Goal: Task Accomplishment & Management: Use online tool/utility

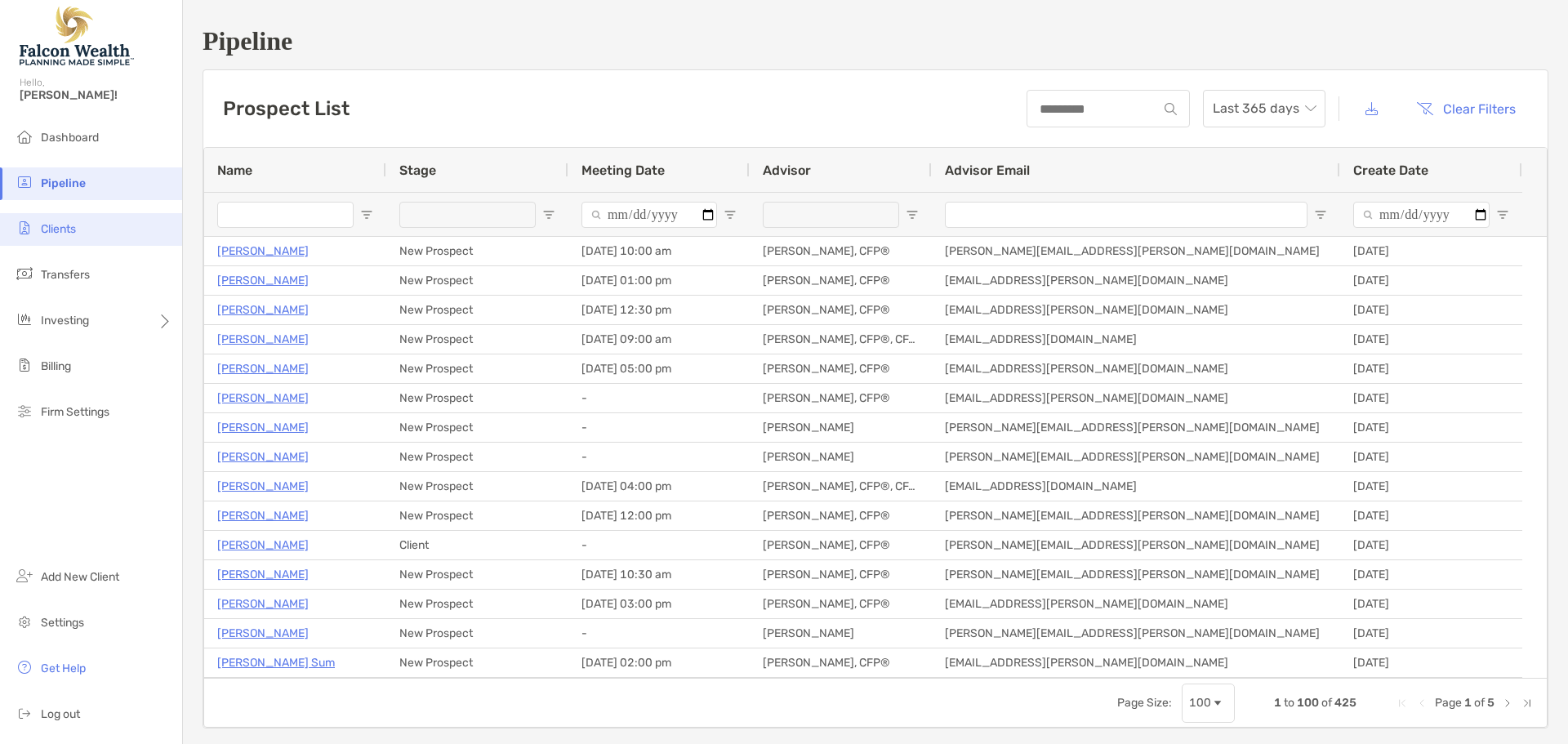
click at [95, 225] on li "Clients" at bounding box center [91, 230] width 182 height 33
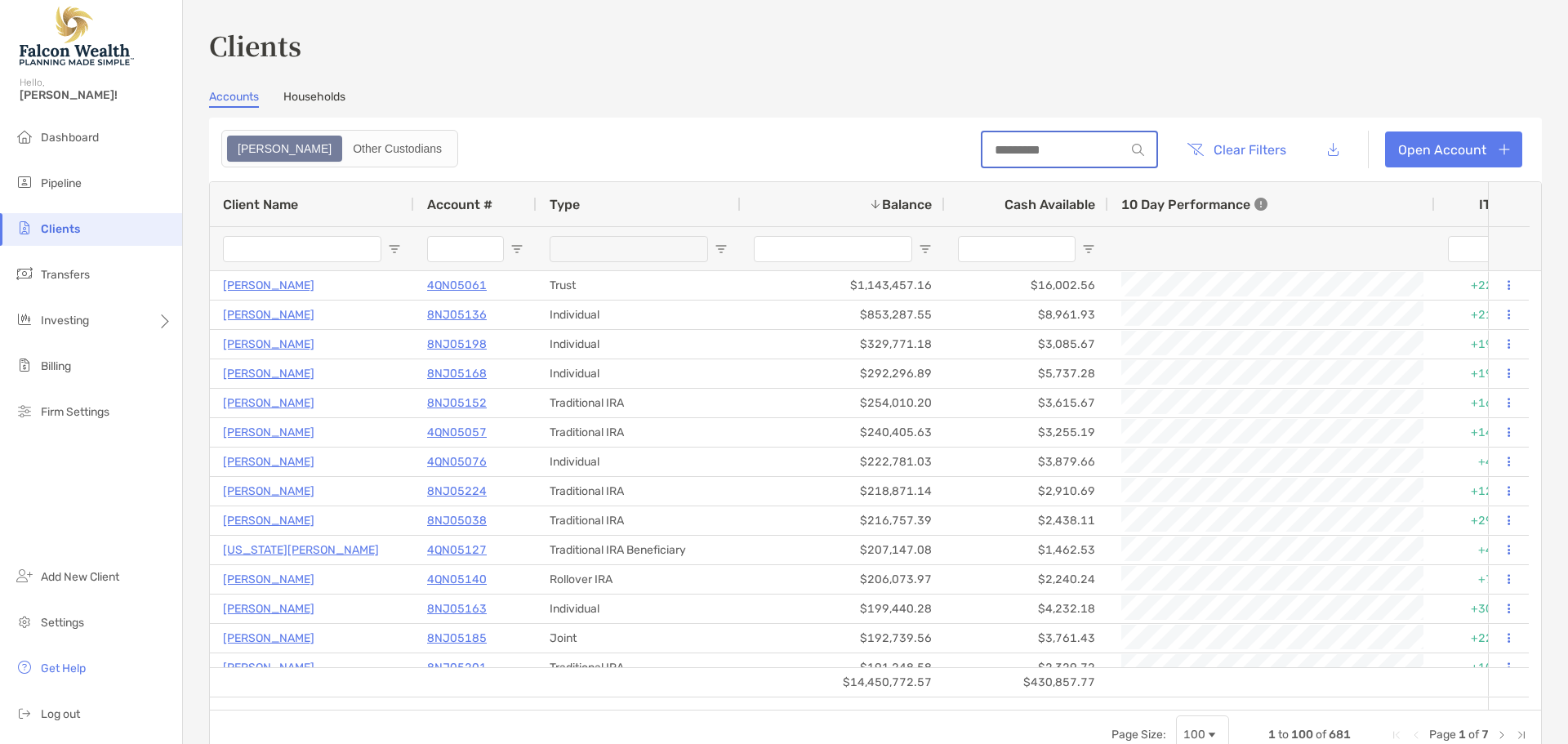
click at [1062, 152] on input at bounding box center [1054, 149] width 143 height 14
type input "******"
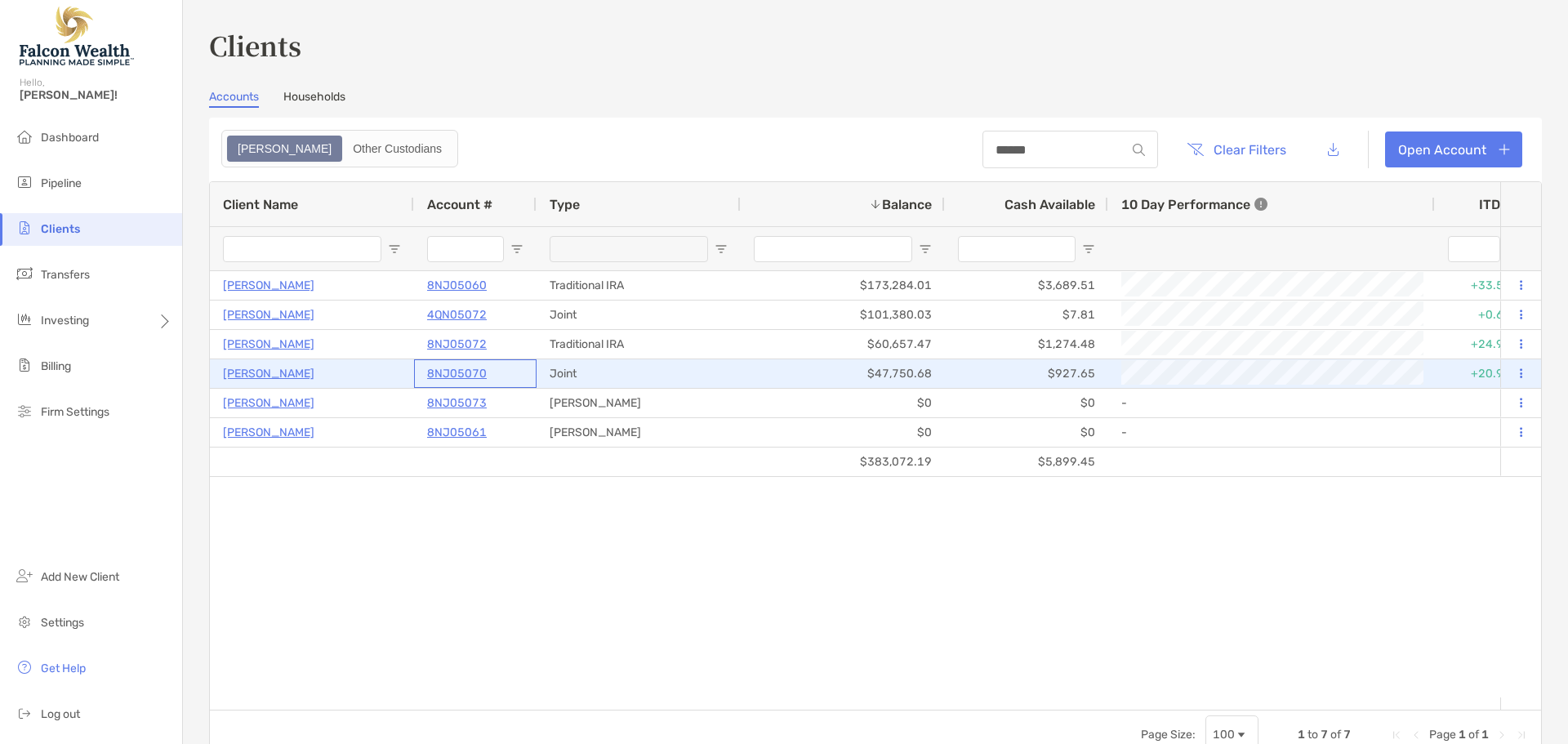
click at [465, 370] on p "8NJ05070" at bounding box center [457, 374] width 60 height 21
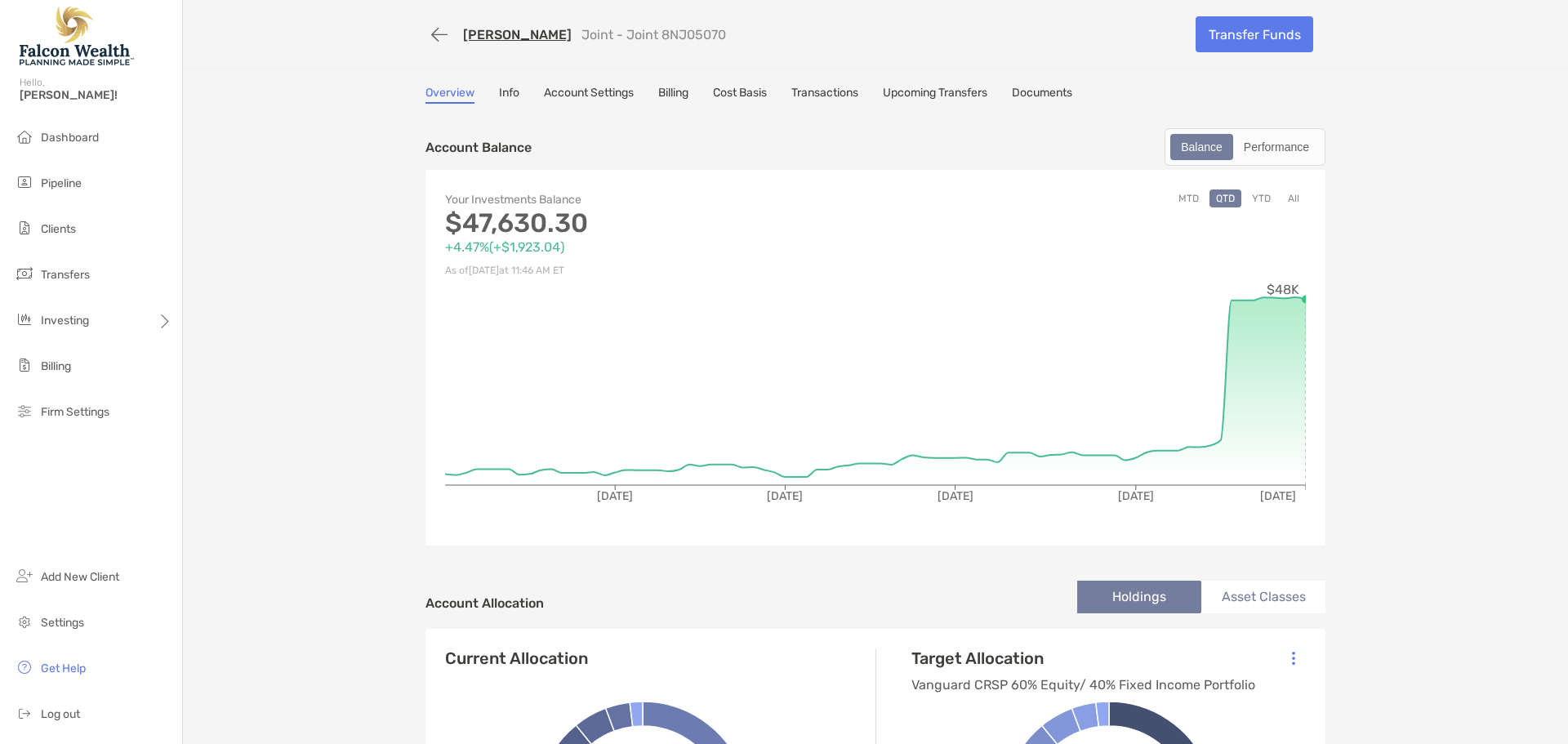
click at [412, 33] on div "[PERSON_NAME] Joint - Joint 8NJ05070 Transfer Funds" at bounding box center [875, 34] width 933 height 69
click at [433, 32] on button "button" at bounding box center [439, 35] width 27 height 30
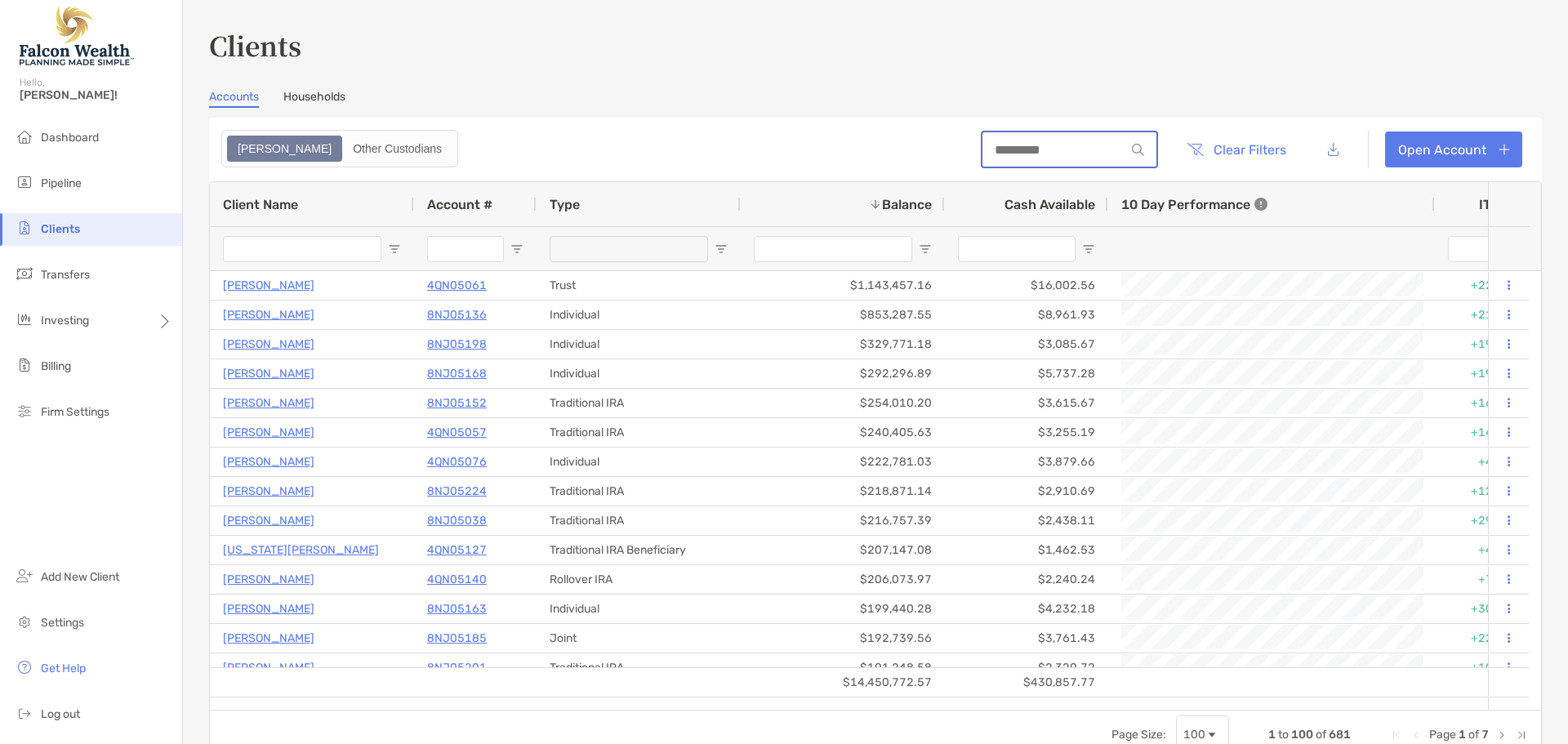
click at [1039, 144] on input at bounding box center [1054, 149] width 143 height 14
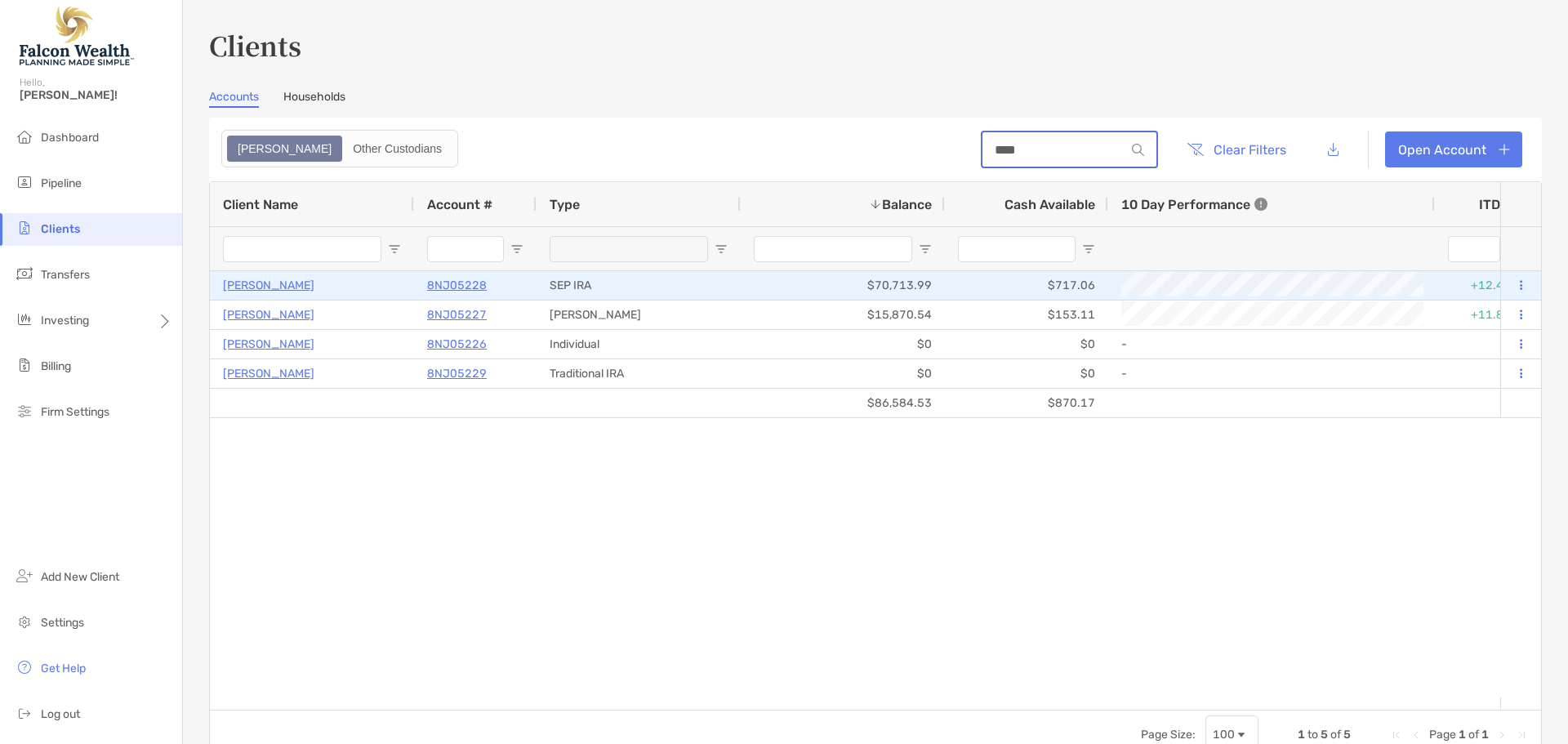
type input "****"
click at [1513, 285] on button at bounding box center [1521, 285] width 15 height 16
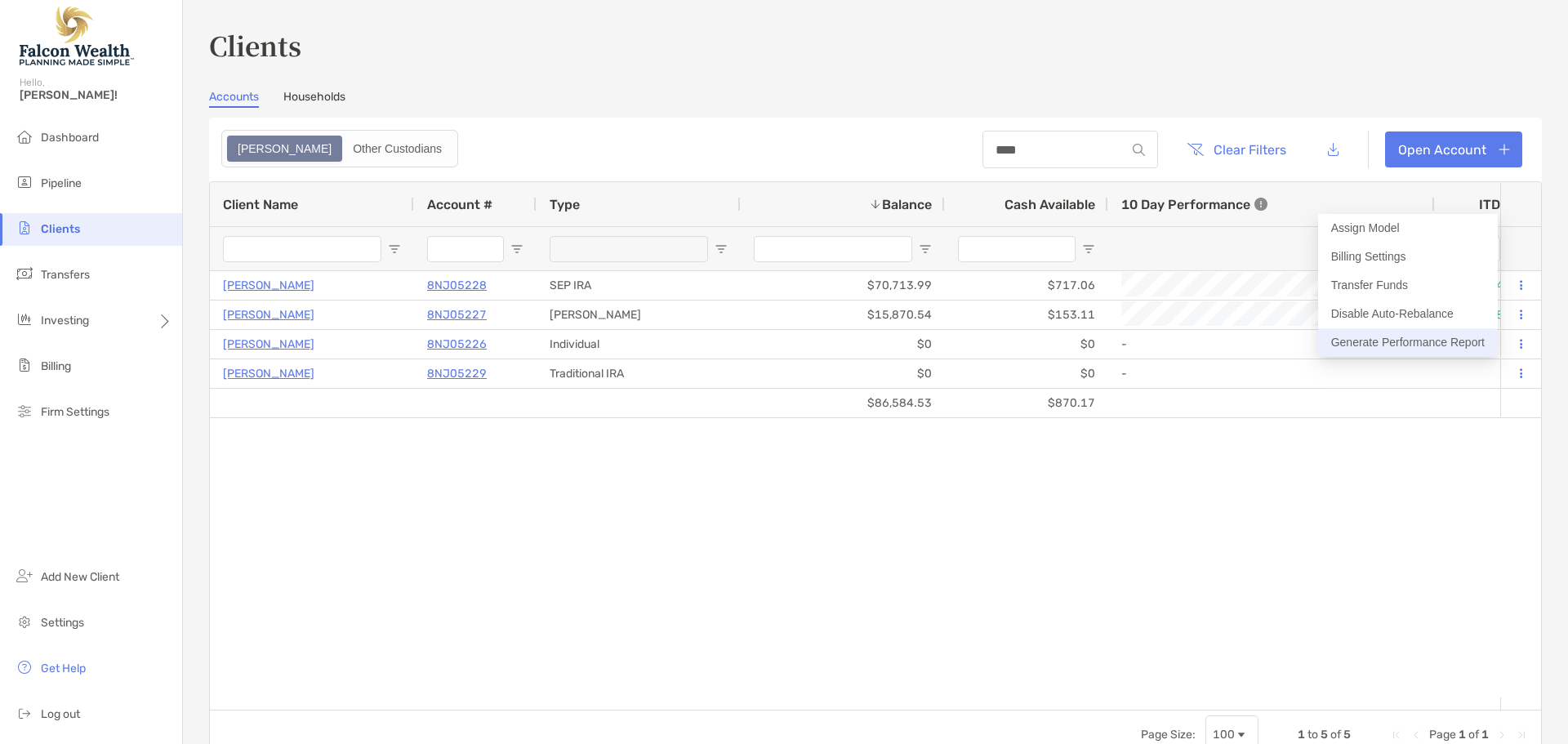
click at [1409, 338] on button "Generate Performance Report" at bounding box center [1408, 342] width 180 height 28
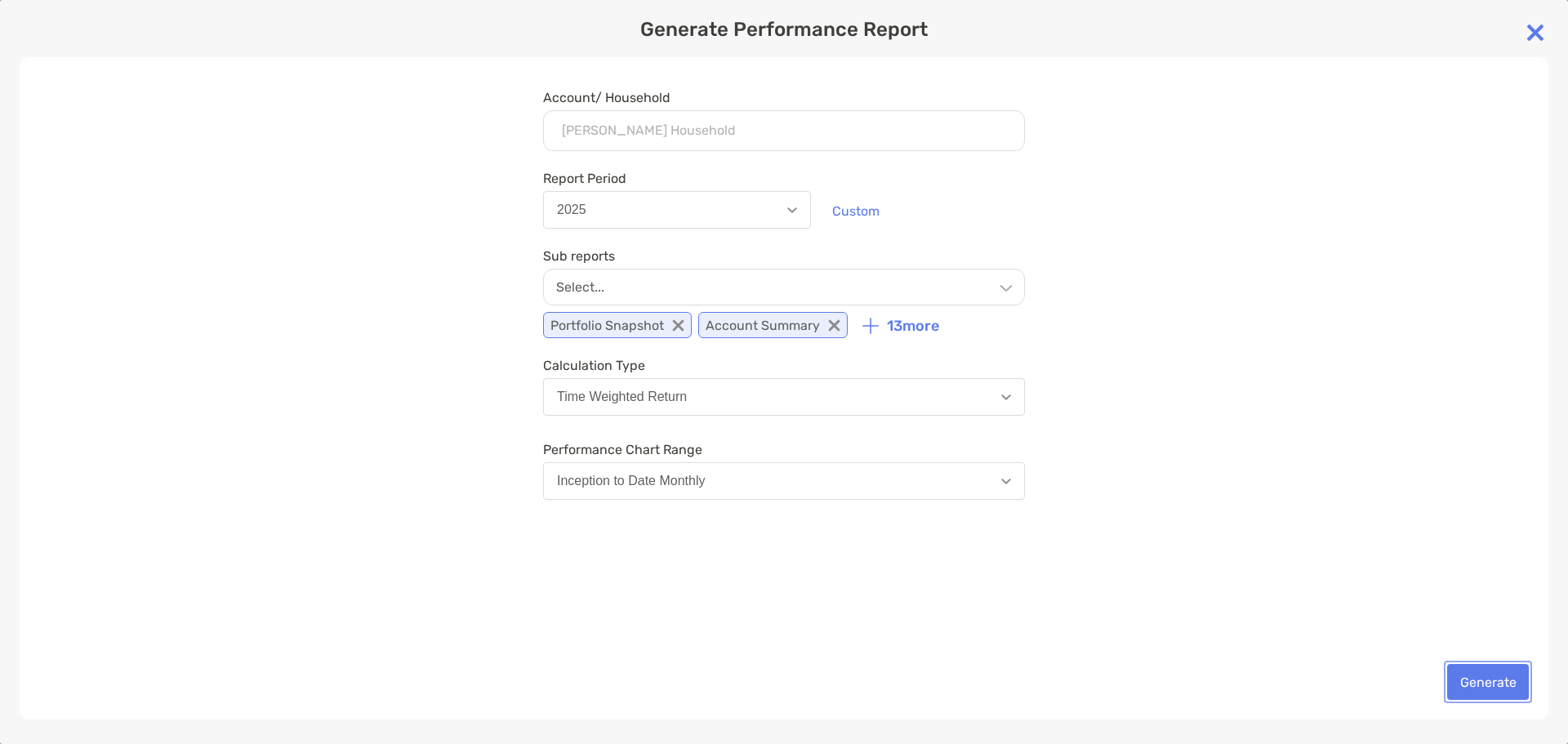
click at [1512, 676] on button "Generate" at bounding box center [1488, 683] width 81 height 36
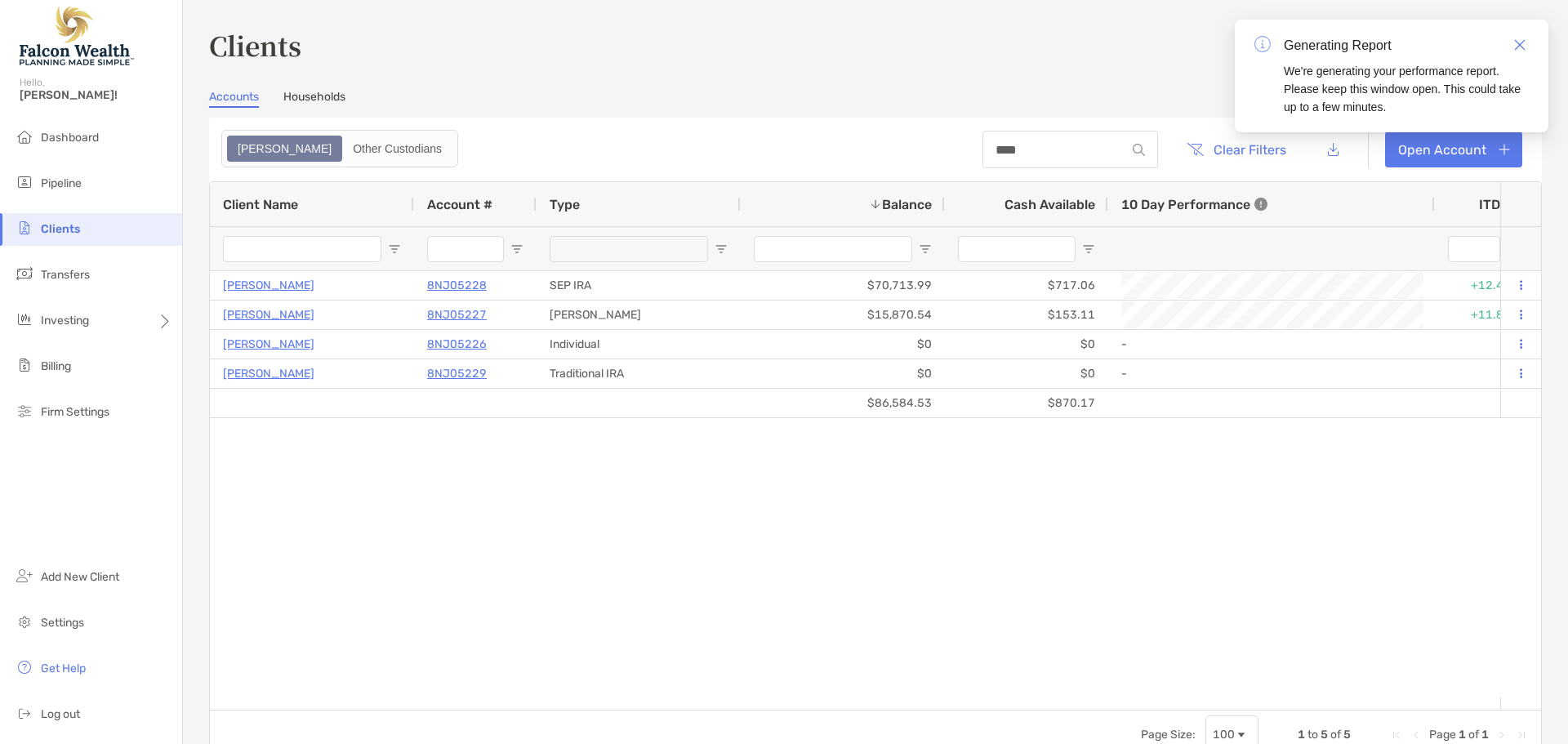
click at [541, 490] on div "[PERSON_NAME] 8NJ05228 SEP IRA $70,713.99 $717.06 +1.07% As of [DATE] +12.42% +…" at bounding box center [854, 484] width 1290 height 426
click at [72, 685] on ul "Add New Client Settings Get Help Log out" at bounding box center [91, 653] width 182 height 183
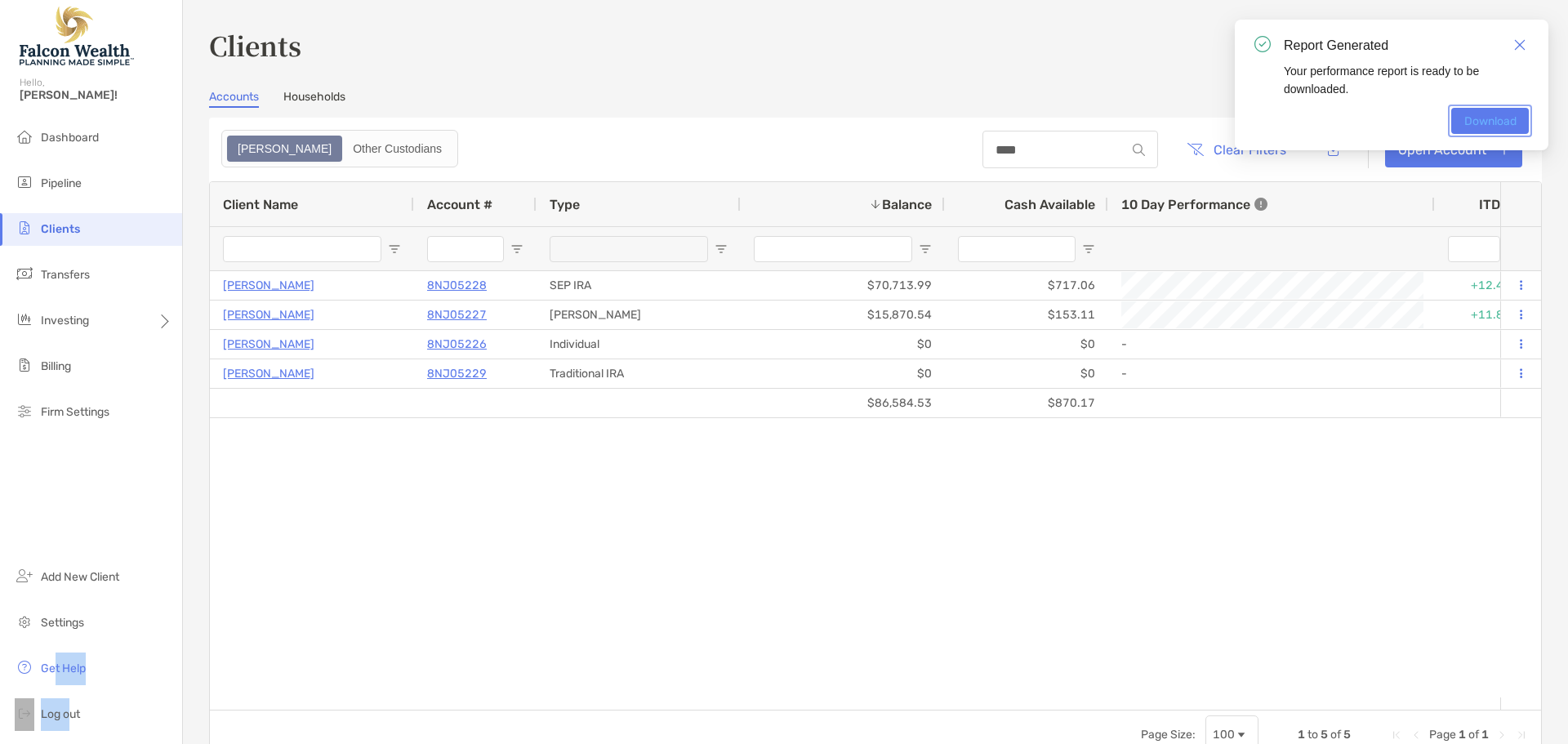
click at [1488, 122] on link "Download" at bounding box center [1490, 121] width 78 height 26
